Goal: Transaction & Acquisition: Subscribe to service/newsletter

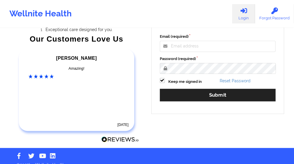
scroll to position [88, 0]
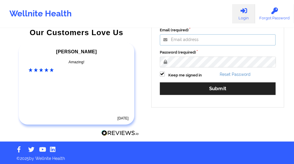
click at [213, 40] on input "Email (required)" at bounding box center [218, 39] width 116 height 11
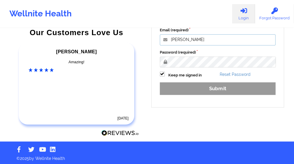
type input "[EMAIL_ADDRESS][DOMAIN_NAME]"
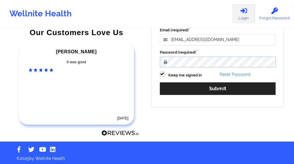
click at [160, 82] on button "Submit" at bounding box center [218, 88] width 116 height 13
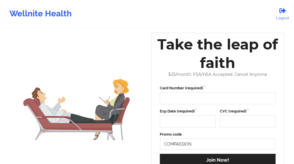
click at [28, 14] on div "Wellnite Health" at bounding box center [40, 13] width 81 height 23
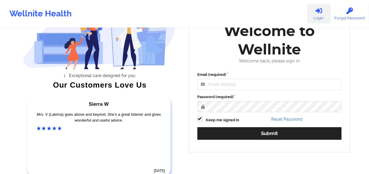
scroll to position [88, 0]
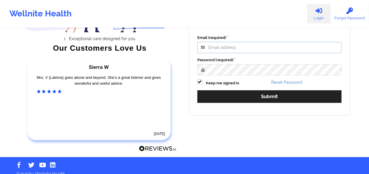
click at [227, 48] on input "Email (required)" at bounding box center [269, 47] width 144 height 11
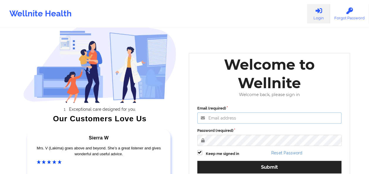
scroll to position [29, 0]
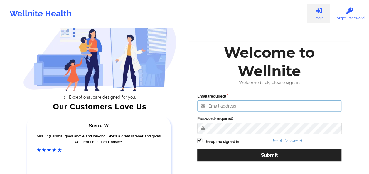
click at [258, 102] on input "Email (required)" at bounding box center [269, 106] width 144 height 11
type input "[EMAIL_ADDRESS][DOMAIN_NAME]"
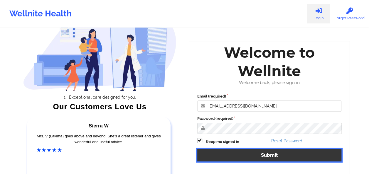
click at [263, 155] on button "Submit" at bounding box center [269, 155] width 144 height 13
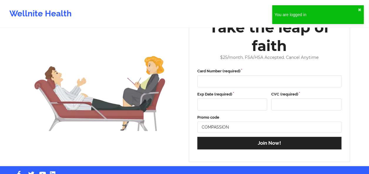
scroll to position [29, 0]
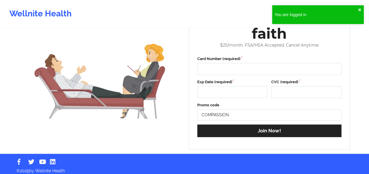
click at [357, 8] on div "You are logged in ✖︎" at bounding box center [318, 14] width 92 height 19
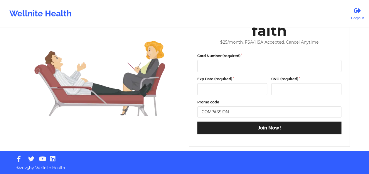
scroll to position [0, 0]
